Goal: Task Accomplishment & Management: Use online tool/utility

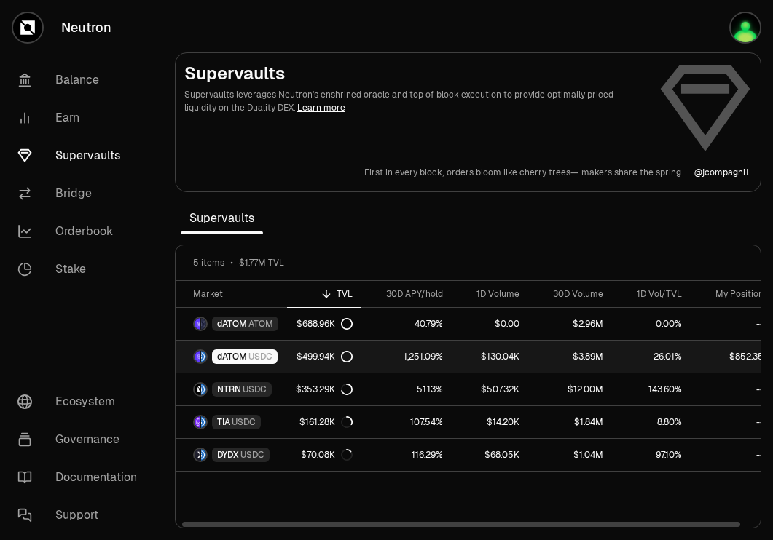
click at [261, 352] on span "USDC" at bounding box center [260, 357] width 24 height 12
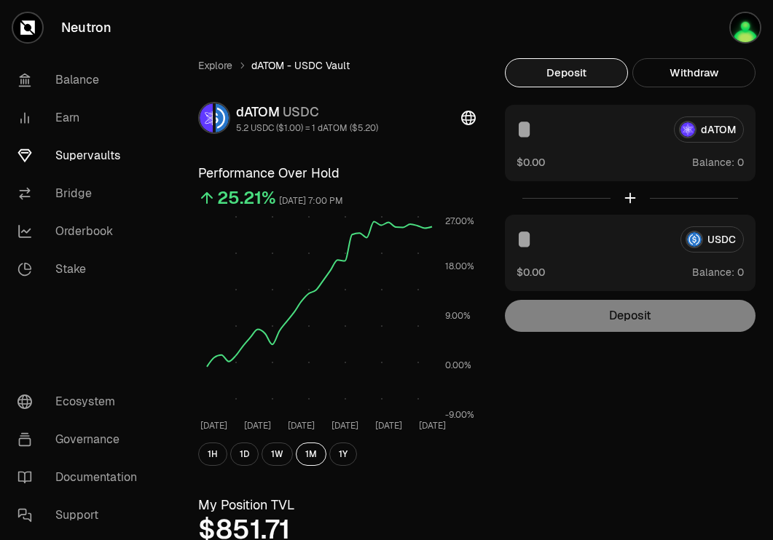
click at [95, 156] on link "Supervaults" at bounding box center [81, 156] width 151 height 38
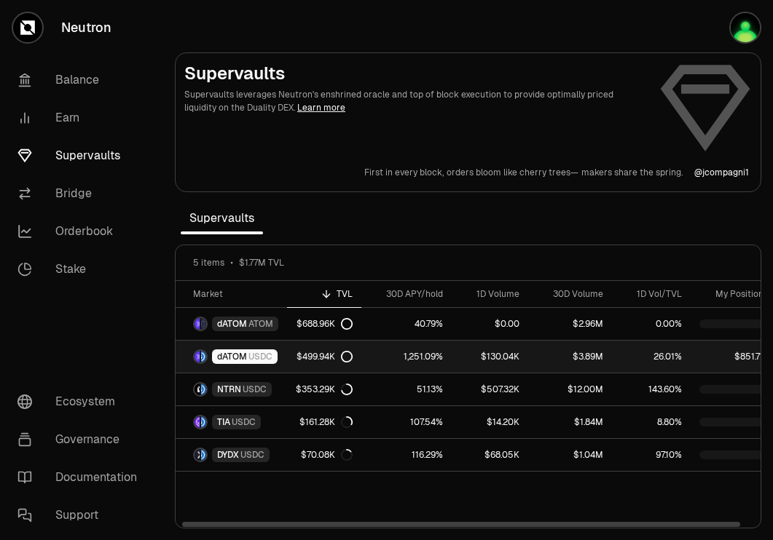
click at [390, 355] on link "1,251.09%" at bounding box center [406, 357] width 90 height 32
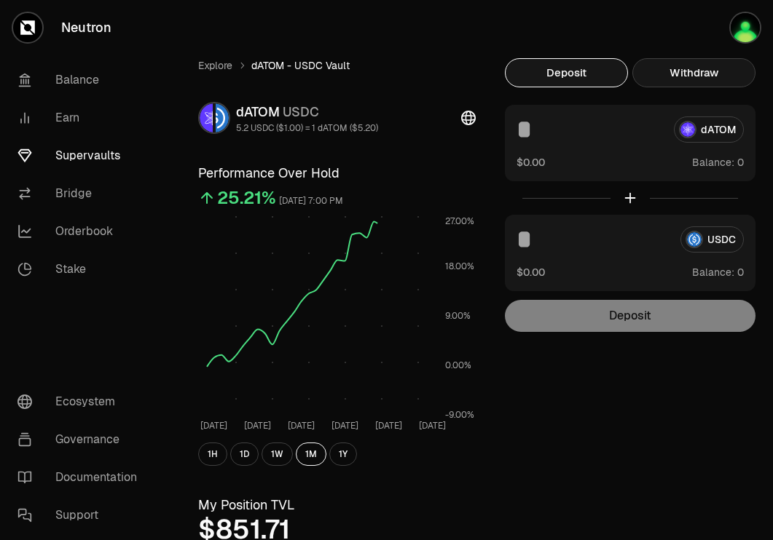
click at [732, 75] on button "Withdraw" at bounding box center [693, 72] width 123 height 29
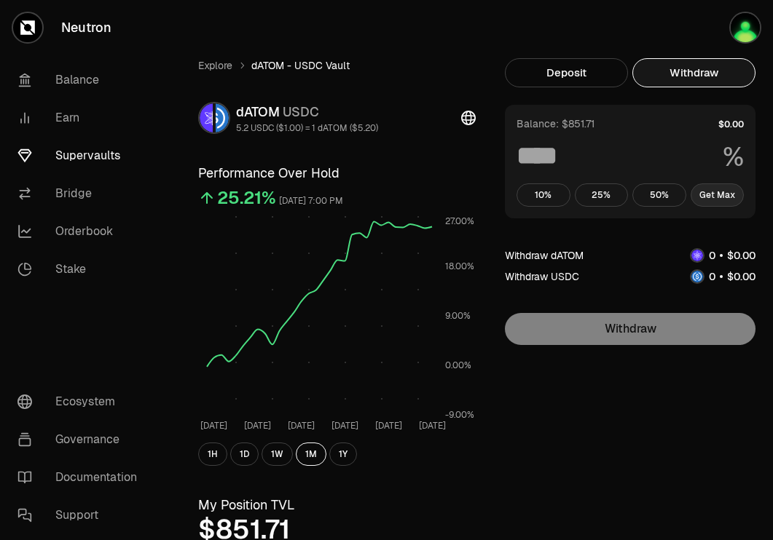
click at [701, 188] on button "Get Max" at bounding box center [717, 195] width 54 height 23
type input "***"
